Goal: Use online tool/utility: Utilize a website feature to perform a specific function

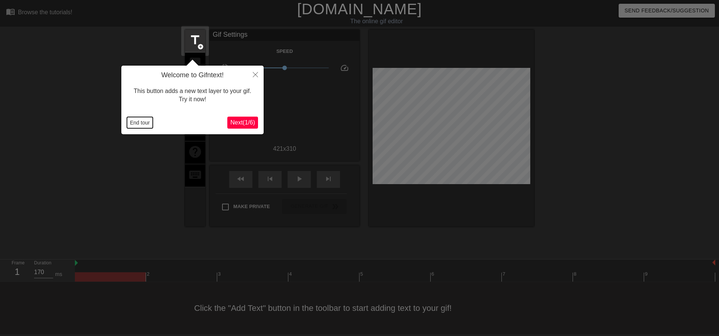
click at [137, 123] on button "End tour" at bounding box center [140, 122] width 26 height 11
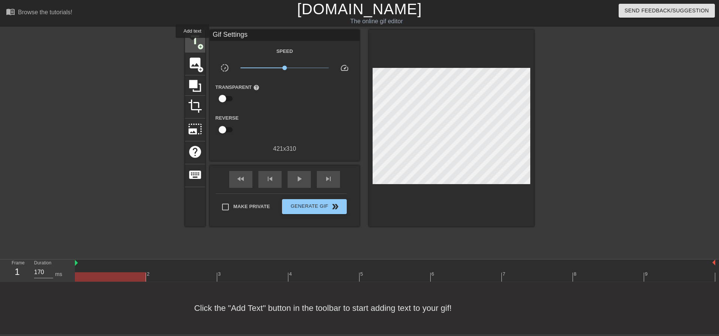
click at [193, 42] on span "title" at bounding box center [195, 40] width 14 height 14
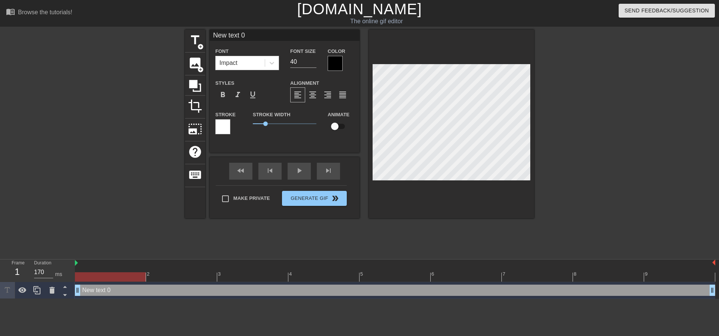
scroll to position [1, 1]
type input "B"
type textarea "B"
type input "Ba"
type textarea "Ba"
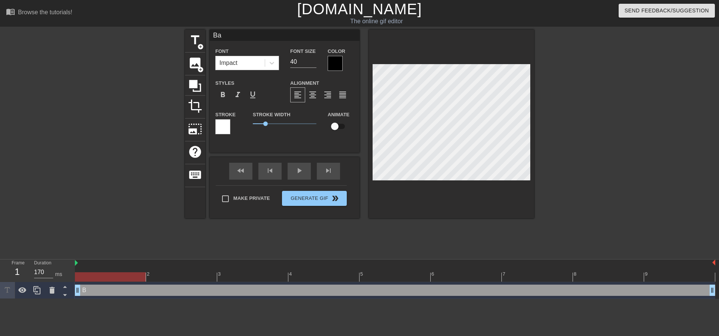
type input "Bar"
type textarea "Bar"
type input "[PERSON_NAME]"
type textarea "Barbi"
type input "Barbi"
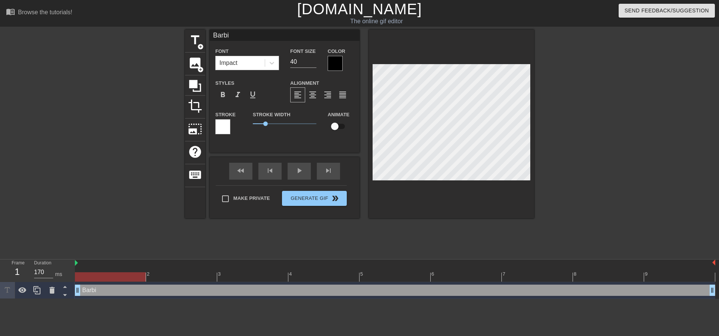
type textarea "Barbie"
type input "[PERSON_NAME],"
type textarea "[PERSON_NAME],"
type input "[PERSON_NAME],"
type textarea "[PERSON_NAME],"
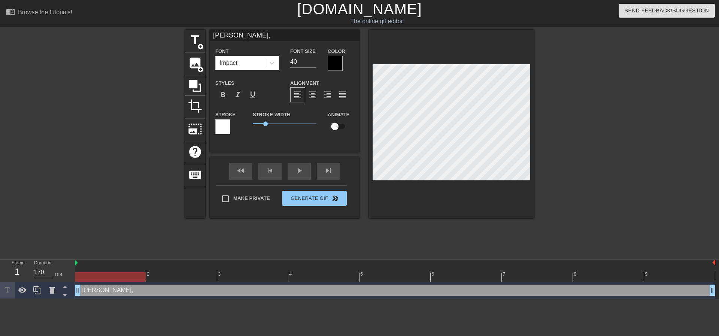
type input "Barbie, B"
type textarea "Barbie, B"
type input "Barbie, Ba"
type textarea "Barbie, Ba"
type input "Barbie, Bar"
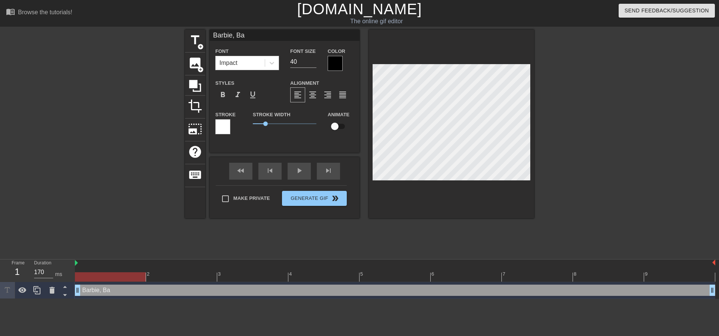
type textarea "Barbie, Bar"
type input "Barbie, [PERSON_NAME]"
type textarea "Barbie, [PERSON_NAME]"
type input "Barbie, Barbi"
type textarea "Barbie, Barbi"
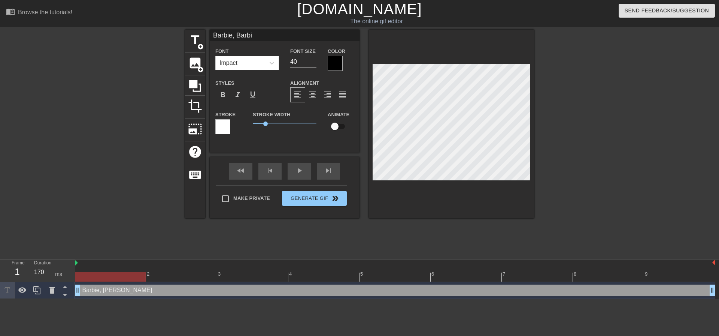
type input "Barbie, Barbie"
type textarea "Barbie, Barbie"
type input "Barbie, Barbie,"
type textarea "Barbie, Barbie,"
type input "Barbie, Barbie,"
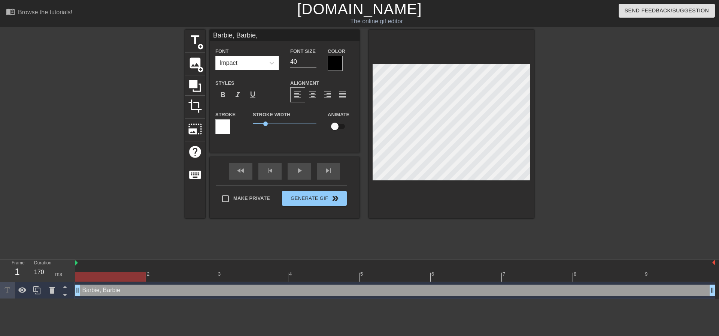
type textarea "Barbie, Barbie,"
type input "Barbie, [PERSON_NAME], B"
type textarea "Barbie, [PERSON_NAME], B"
type input "Barbie, Barbie, Ba"
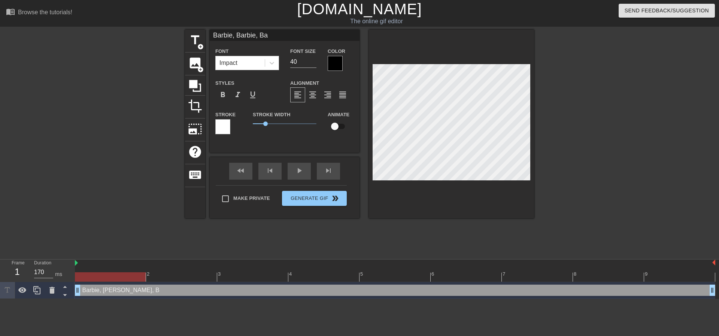
type textarea "Barbie, Barbie, Ba"
type input "Barbie, Barbie, Bar"
type textarea "Barbie, Barbie, Bar"
type input "Barbie, Barbie, [PERSON_NAME]"
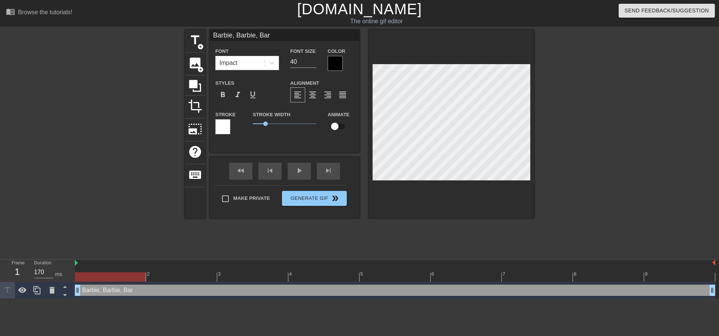
type textarea "Barbie, Barbie, [PERSON_NAME]"
type input "[PERSON_NAME], [PERSON_NAME], Barbi"
type textarea "[PERSON_NAME], [PERSON_NAME], Barbi"
type input "Barbie, Barbie, Barbie"
type textarea "Barbie, Barbie, Barbie"
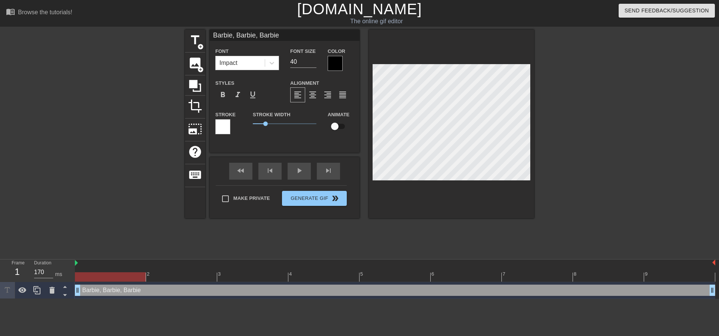
type input "Barbie, Barbie, [PERSON_NAME],"
type textarea "Barbie, Barbie, [PERSON_NAME],"
type input "Barbie, Barbie, [PERSON_NAME],"
type textarea "Barbie, Barbie, [PERSON_NAME],"
type input "Barbie, [PERSON_NAME], [PERSON_NAME], B"
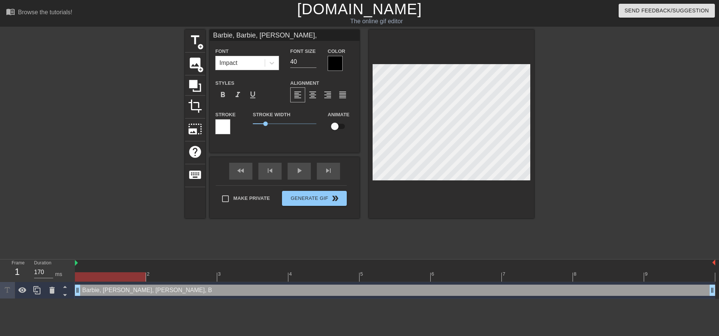
type textarea "Barbie, [PERSON_NAME], [PERSON_NAME], B"
type input "Barbie, Barbie, [PERSON_NAME], Ba"
type textarea "Barbie, Barbie, [PERSON_NAME], Ba"
type input "Barbie, [PERSON_NAME], [PERSON_NAME], Bar"
type textarea "Barbie, [PERSON_NAME], [PERSON_NAME], Bar"
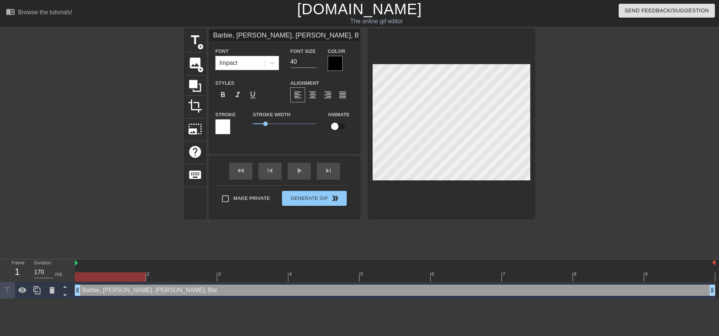
type input "Barbie, Barbie, [PERSON_NAME], [PERSON_NAME]"
type textarea "Barbie, Barbie, [PERSON_NAME], [PERSON_NAME]"
type input "Barbie, [PERSON_NAME], [PERSON_NAME], Barbi"
type textarea "Barbie, [PERSON_NAME], [PERSON_NAME], Barbi"
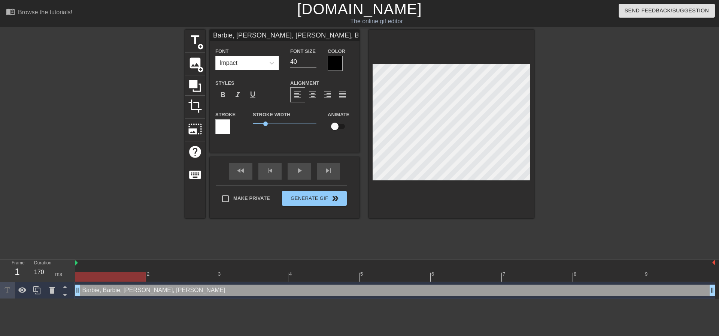
type input "Barbie, [PERSON_NAME], [PERSON_NAME], Barbie"
type textarea "Barbie, [PERSON_NAME], [PERSON_NAME], Barbie"
type input "Barbie, [PERSON_NAME], [PERSON_NAME], Barbie"
type textarea "Barbie, [PERSON_NAME], [PERSON_NAME], Barbie"
type input "Barbie, [PERSON_NAME], [PERSON_NAME], [PERSON_NAME] ,"
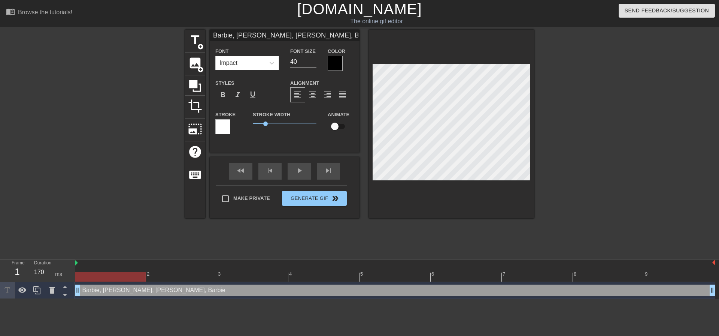
type textarea "Barbie, [PERSON_NAME], [PERSON_NAME], [PERSON_NAME] ,"
type input "Barbie, [PERSON_NAME], [PERSON_NAME], [PERSON_NAME] ,"
type textarea "Barbie, [PERSON_NAME], [PERSON_NAME], [PERSON_NAME] ,"
type input "Barbie, [PERSON_NAME], [PERSON_NAME], [PERSON_NAME] ,"
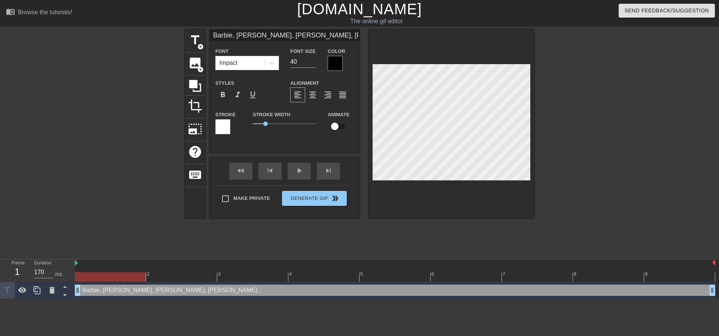
type textarea "Barbie, [PERSON_NAME], [PERSON_NAME], [PERSON_NAME] ,"
type input "Barbie, [PERSON_NAME], [PERSON_NAME], Barbie"
type textarea "Barbie, [PERSON_NAME], [PERSON_NAME], Barbie"
type input "Barbie, [PERSON_NAME], [PERSON_NAME], [PERSON_NAME] ,"
type textarea "Barbie, [PERSON_NAME], [PERSON_NAME], [PERSON_NAME] ,"
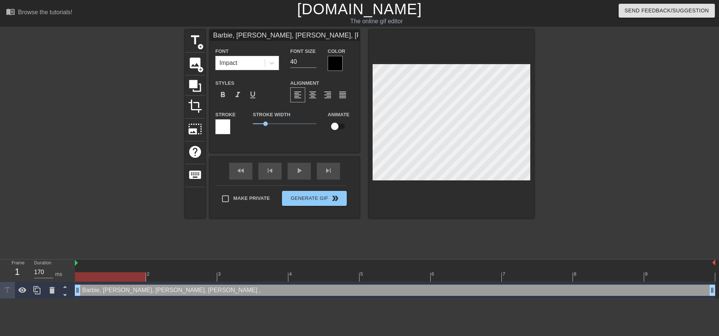
type input "Barbie, [PERSON_NAME], [PERSON_NAME], [PERSON_NAME] ,"
type textarea "Barbie, [PERSON_NAME], [PERSON_NAME], [PERSON_NAME] ,"
type input "Barbie, [PERSON_NAME], [PERSON_NAME], [PERSON_NAME] , B"
type textarea "Barbie, [PERSON_NAME], [PERSON_NAME], [PERSON_NAME] , B"
type input "Barbie, [PERSON_NAME], [PERSON_NAME], [PERSON_NAME] , Ba"
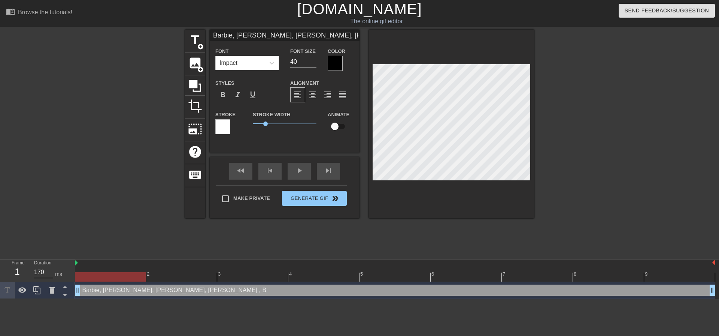
type textarea "Barbie, [PERSON_NAME], [PERSON_NAME], [PERSON_NAME] , Ba"
type input "Barbie, [PERSON_NAME], [PERSON_NAME], [PERSON_NAME] , Bar"
type textarea "Barbie, [PERSON_NAME], [PERSON_NAME], [PERSON_NAME] , Bar"
type input "Barbie, [PERSON_NAME], [PERSON_NAME], [PERSON_NAME] , [PERSON_NAME]"
type textarea "Barbie, [PERSON_NAME], [PERSON_NAME], [PERSON_NAME] , [PERSON_NAME]"
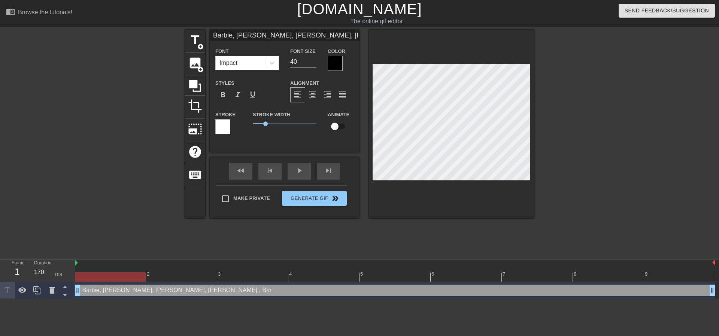
type input "Barbie, [PERSON_NAME], [PERSON_NAME], [PERSON_NAME] , Barbi"
type textarea "Barbie, [PERSON_NAME], [PERSON_NAME], [PERSON_NAME] , Barbi"
type input "Barbie, [PERSON_NAME], [PERSON_NAME], [PERSON_NAME] , Barbie"
type textarea "Barbie, [PERSON_NAME], [PERSON_NAME], [PERSON_NAME] , Barbie"
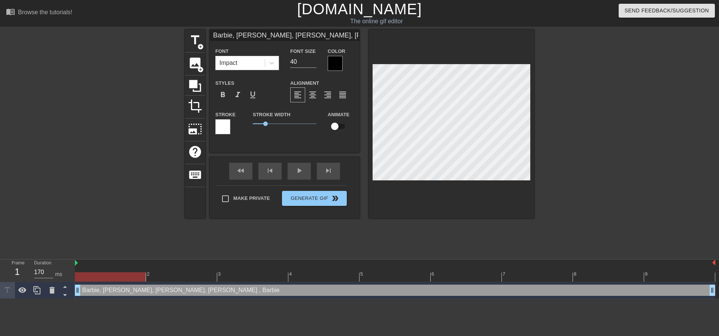
type input "Barbie, [PERSON_NAME], [PERSON_NAME], [PERSON_NAME] , Barbie"
type textarea "Barbie, [PERSON_NAME], [PERSON_NAME], [PERSON_NAME] , Barbie"
click at [591, 137] on div at bounding box center [599, 142] width 112 height 225
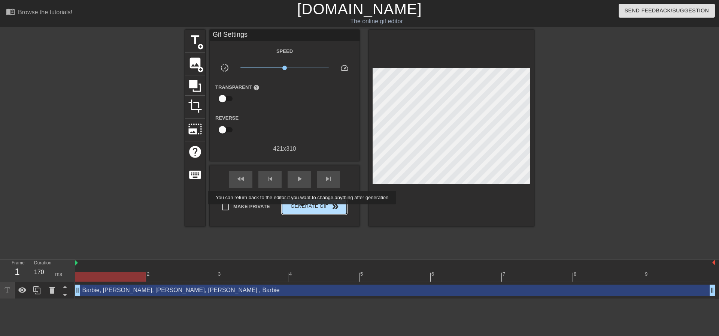
click at [303, 205] on span "Generate Gif double_arrow" at bounding box center [314, 206] width 59 height 9
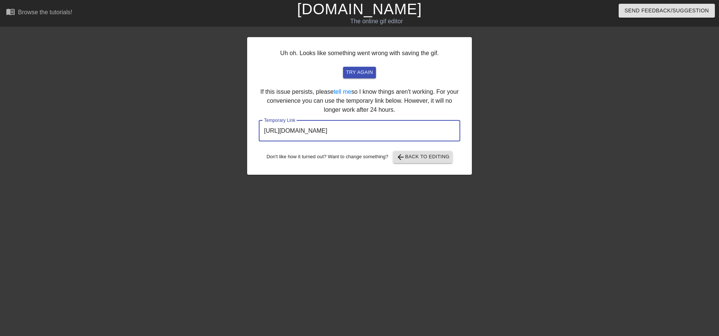
click at [361, 128] on input "[URL][DOMAIN_NAME]" at bounding box center [360, 130] width 202 height 21
click at [361, 131] on input "[URL][DOMAIN_NAME]" at bounding box center [360, 130] width 202 height 21
